Goal: Task Accomplishment & Management: Use online tool/utility

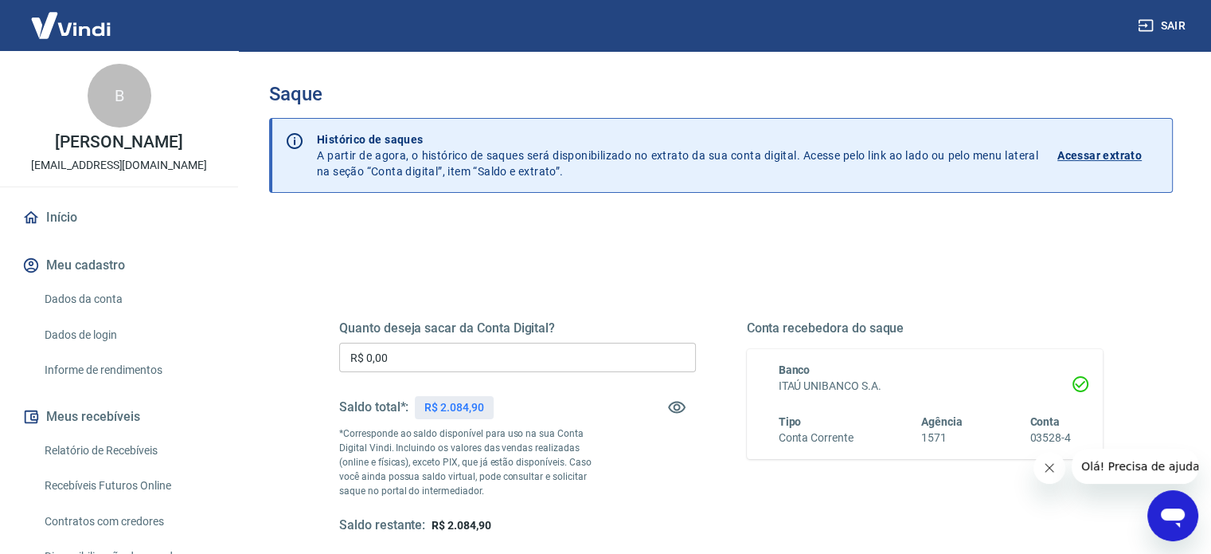
click at [468, 340] on div "Quanto deseja sacar da Conta Digital? R$ 0,00 ​ Saldo total*: R$ 2.084,90 *Corr…" at bounding box center [517, 426] width 357 height 213
click at [459, 348] on input "R$ 0,00" at bounding box center [517, 356] width 357 height 29
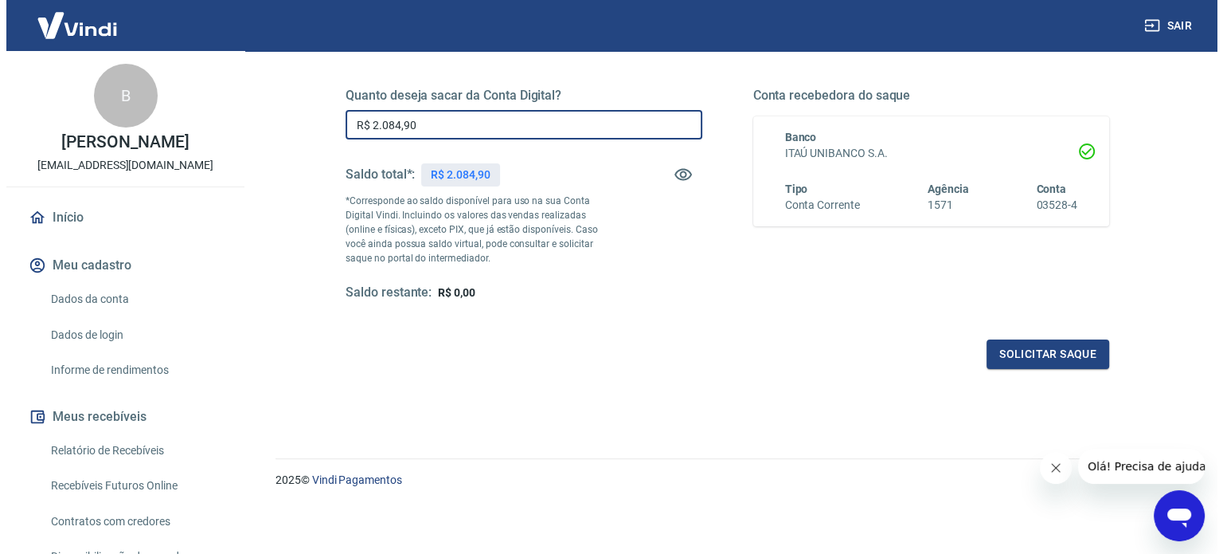
scroll to position [233, 0]
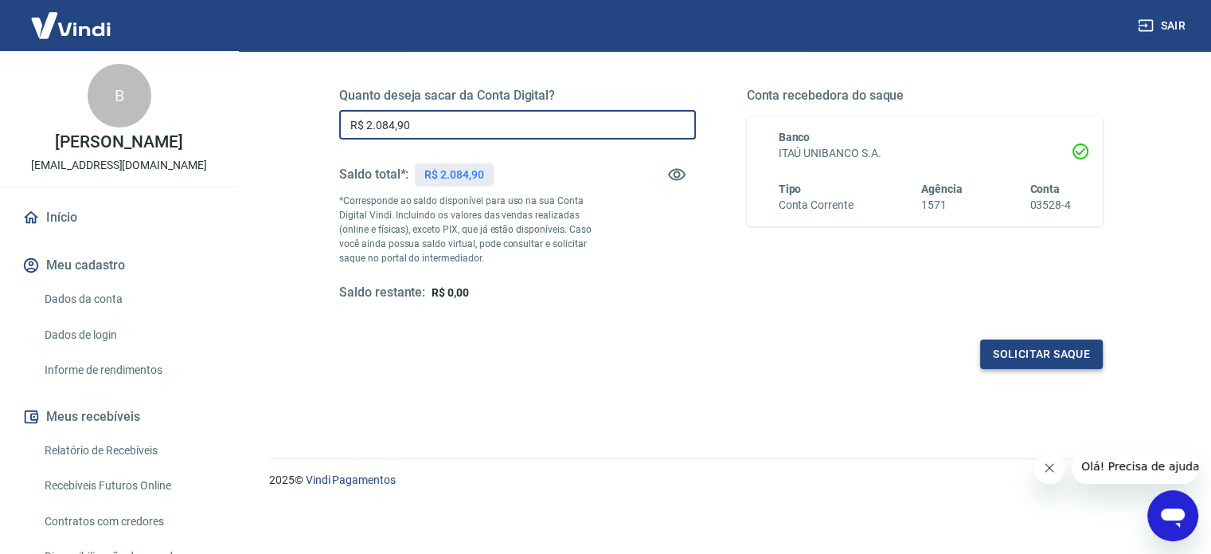
type input "R$ 2.084,90"
click at [1030, 355] on button "Solicitar saque" at bounding box center [1041, 353] width 123 height 29
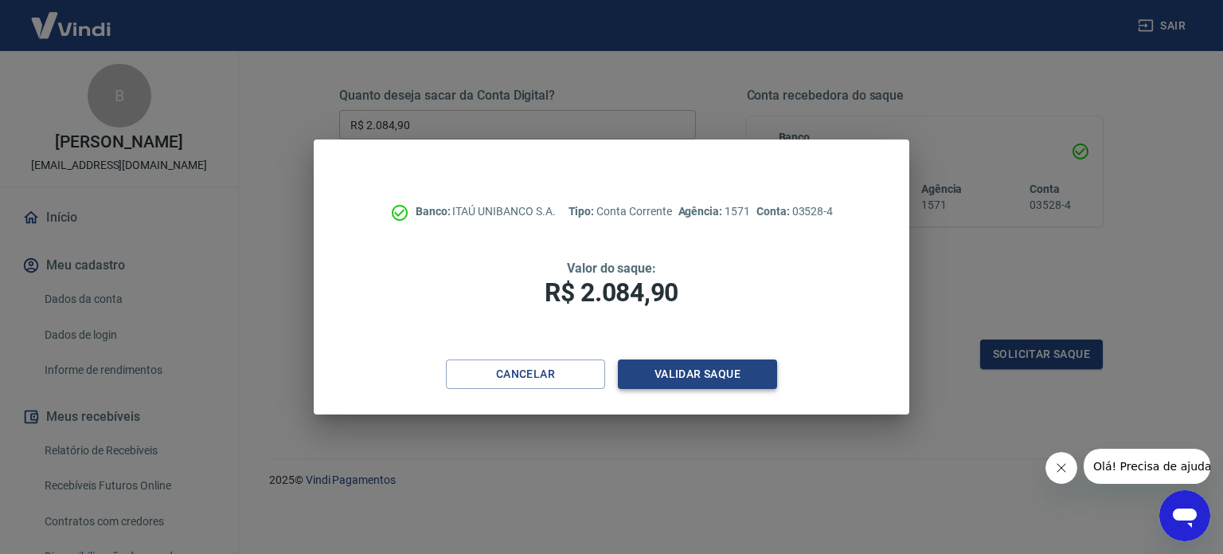
click at [700, 366] on button "Validar saque" at bounding box center [697, 373] width 159 height 29
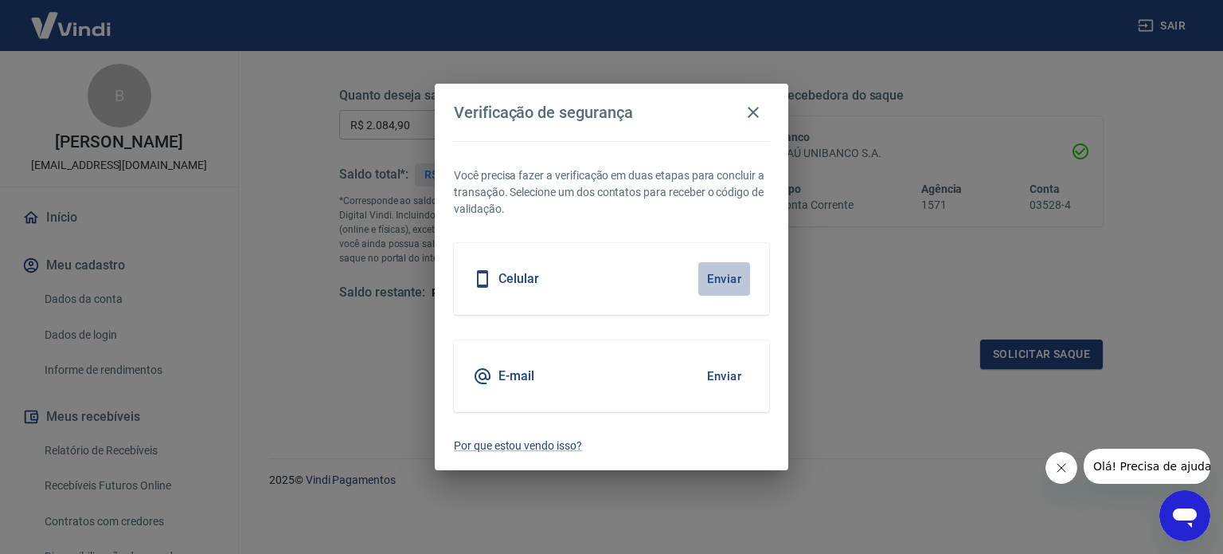
click at [719, 276] on button "Enviar" at bounding box center [724, 278] width 52 height 33
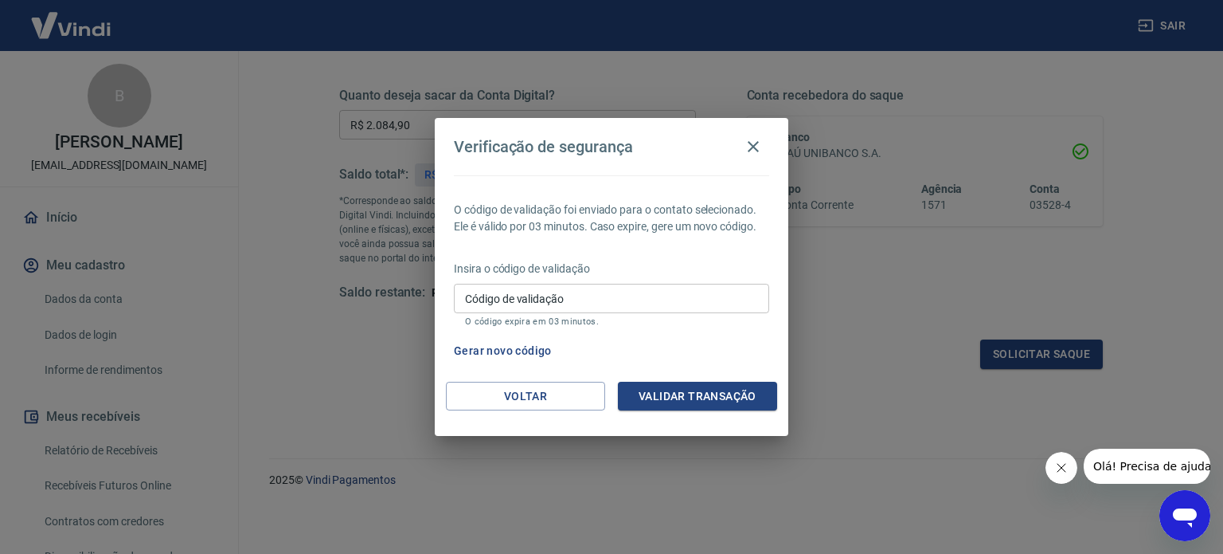
click at [693, 303] on input "Código de validação" at bounding box center [611, 298] width 315 height 29
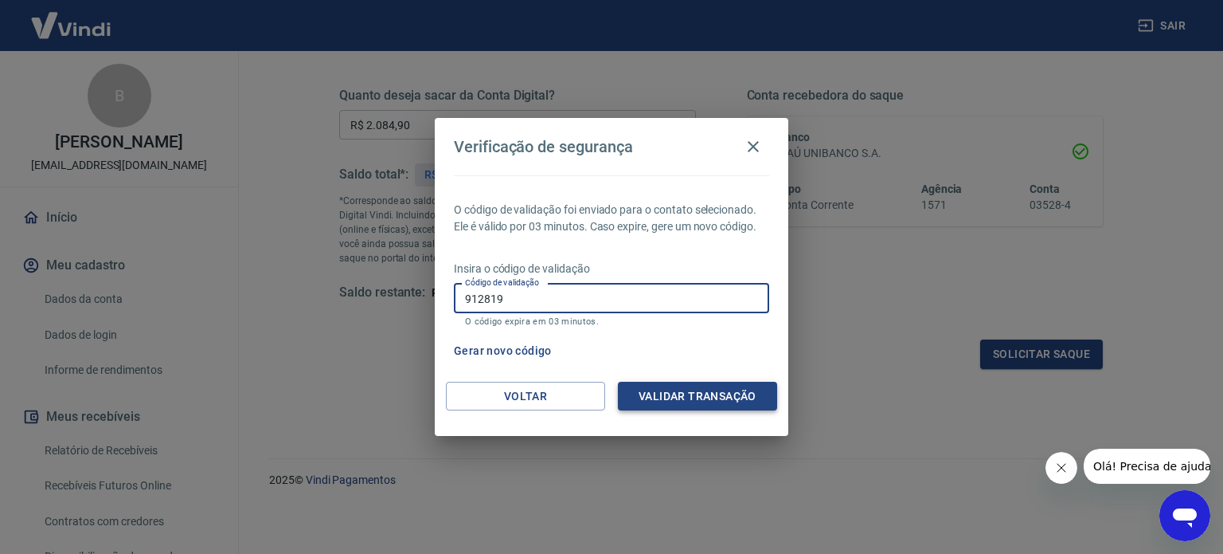
type input "912819"
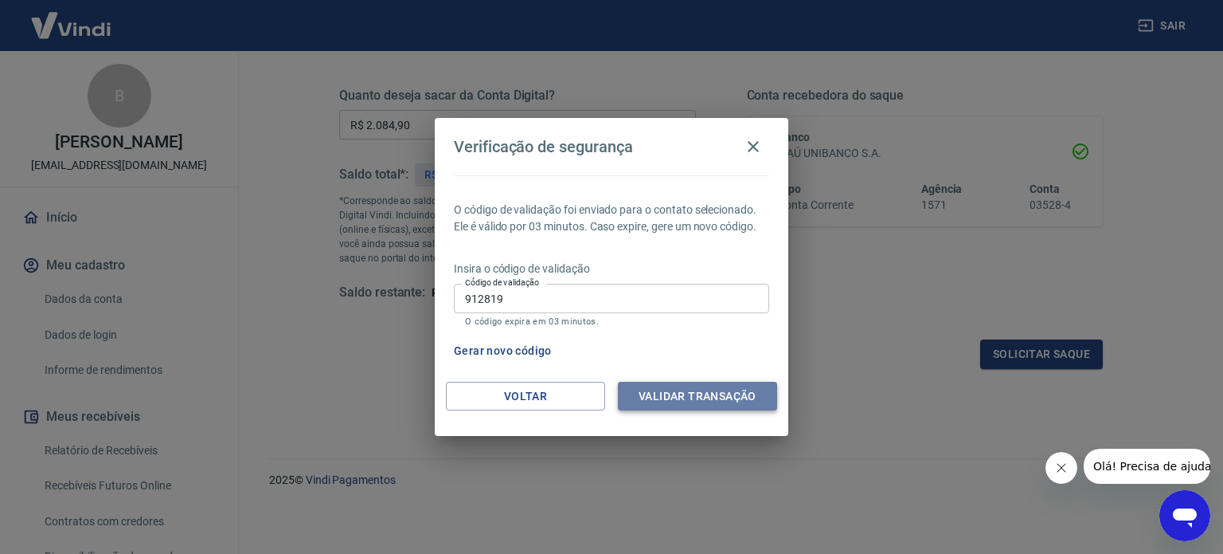
click at [726, 381] on button "Validar transação" at bounding box center [697, 395] width 159 height 29
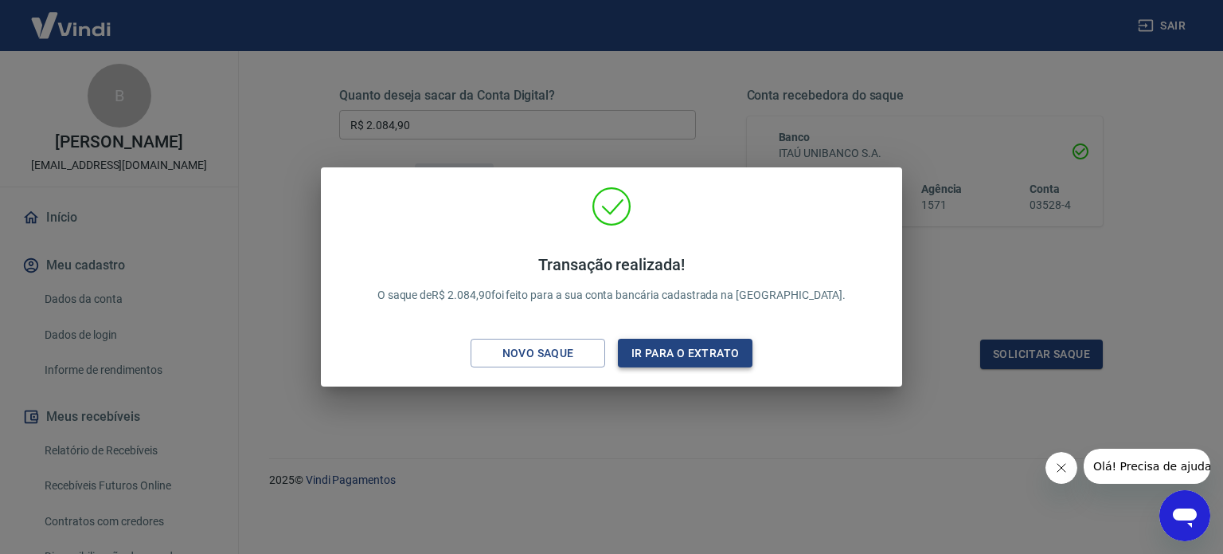
click at [690, 344] on button "Ir para o extrato" at bounding box center [685, 352] width 135 height 29
